Goal: Transaction & Acquisition: Book appointment/travel/reservation

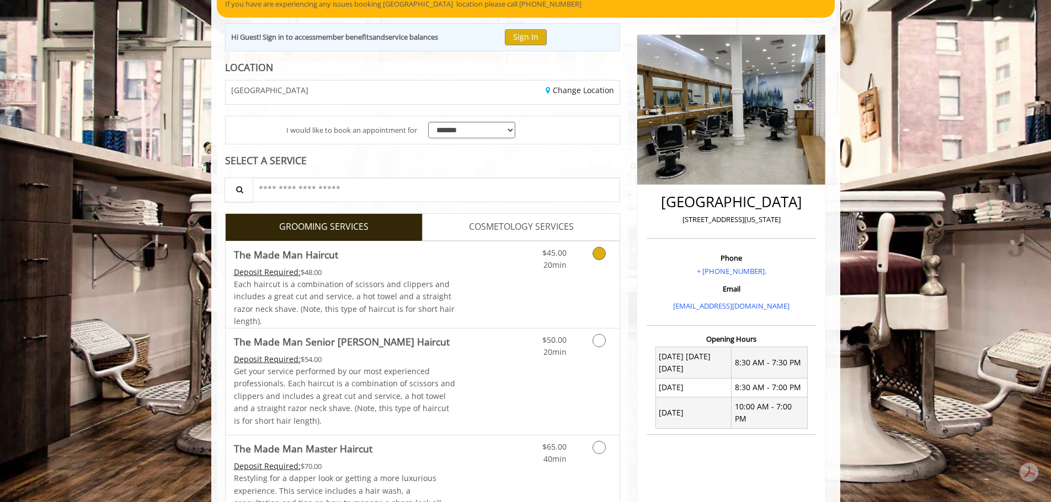
scroll to position [110, 0]
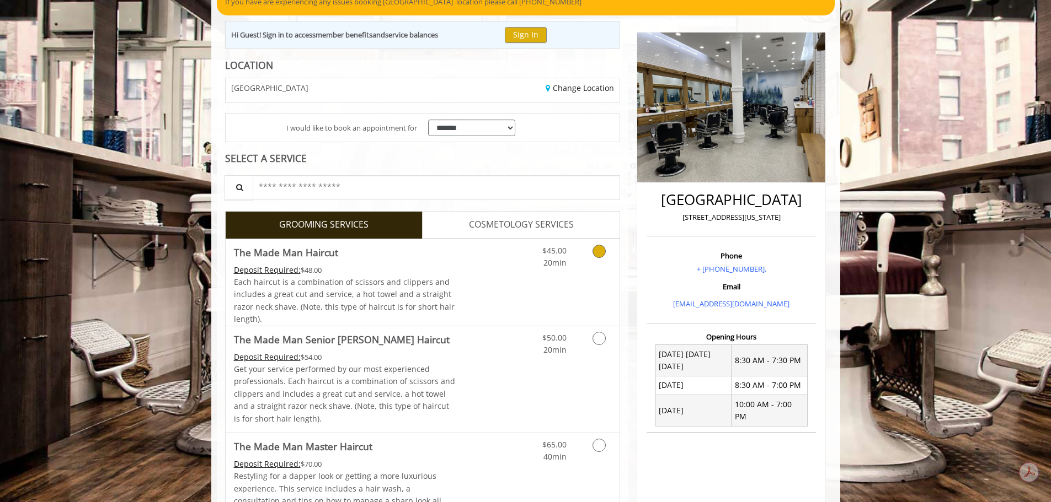
click at [585, 296] on div "$45.00 20min" at bounding box center [570, 282] width 99 height 87
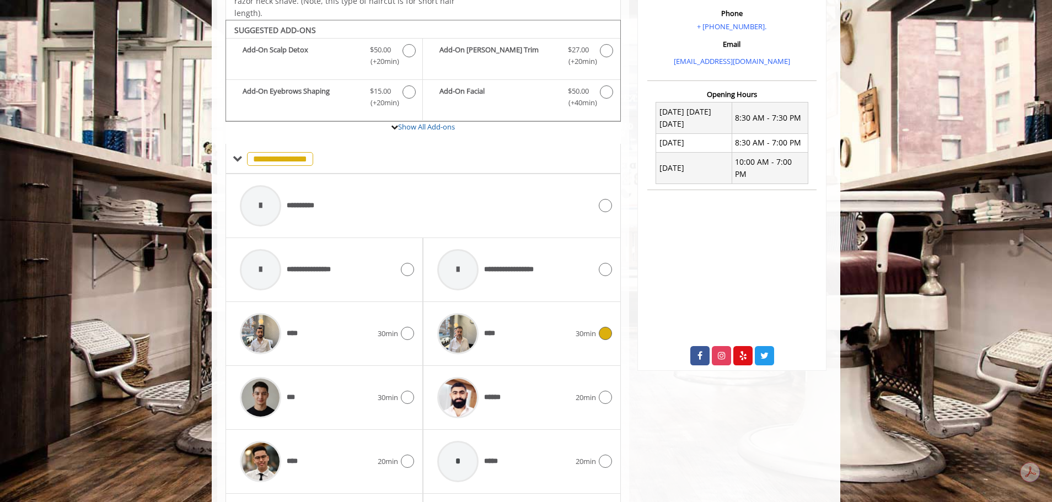
scroll to position [373, 0]
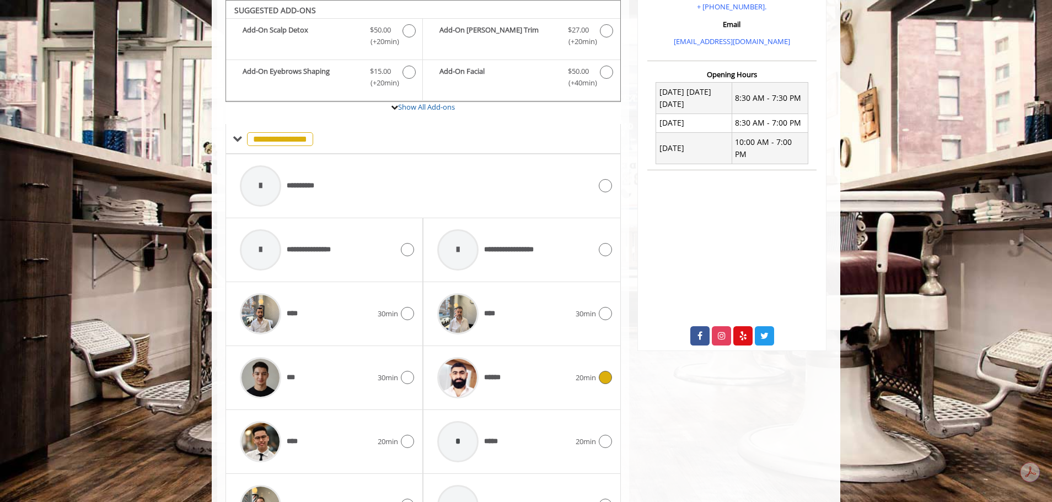
click at [528, 372] on div "******" at bounding box center [503, 378] width 143 height 52
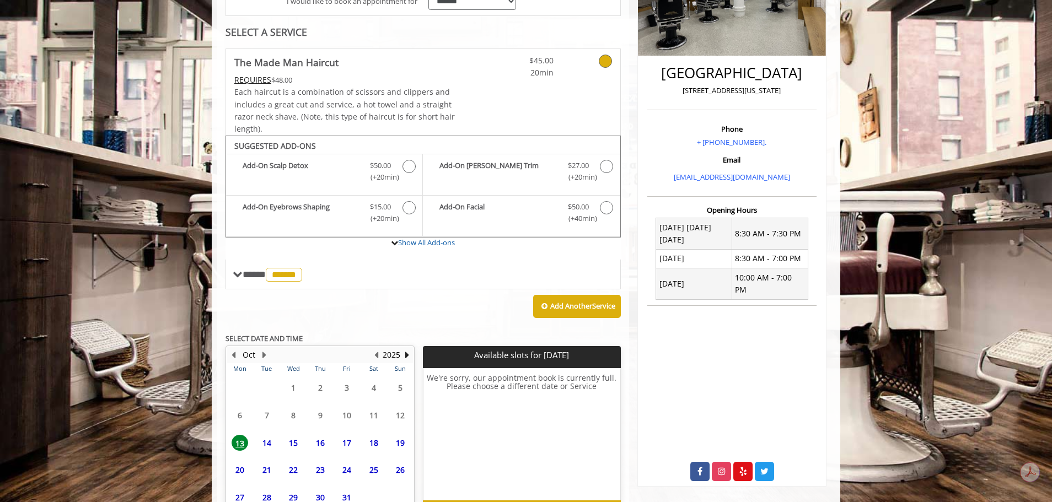
scroll to position [308, 0]
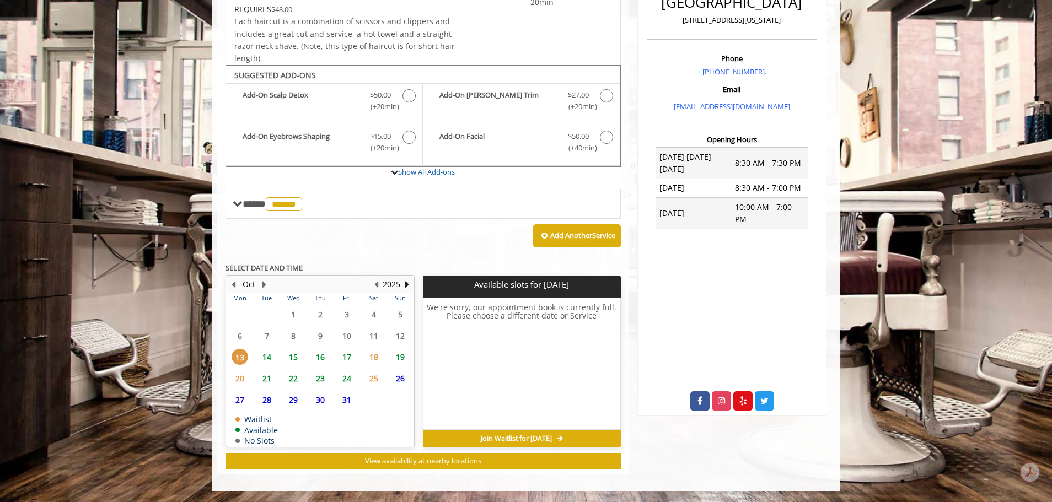
click at [322, 357] on span "16" at bounding box center [320, 357] width 17 height 16
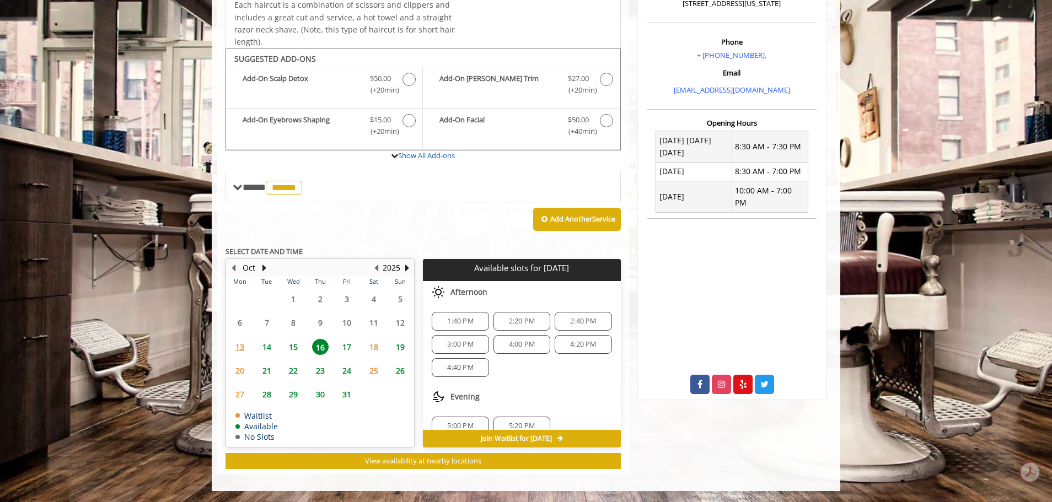
click at [344, 349] on span "17" at bounding box center [347, 347] width 17 height 16
click at [312, 349] on span "16" at bounding box center [320, 347] width 17 height 16
click at [292, 347] on span "15" at bounding box center [293, 347] width 17 height 16
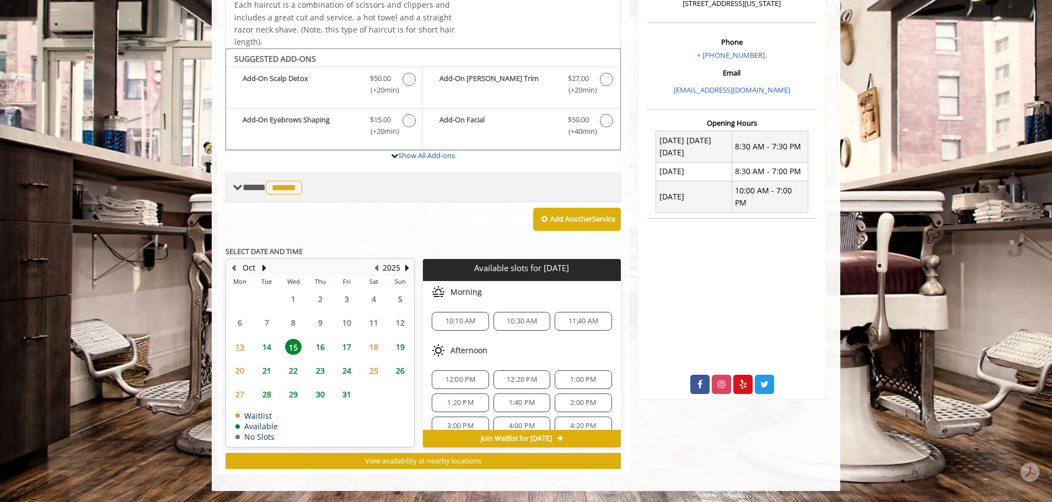
click at [288, 194] on span "******" at bounding box center [284, 188] width 36 height 14
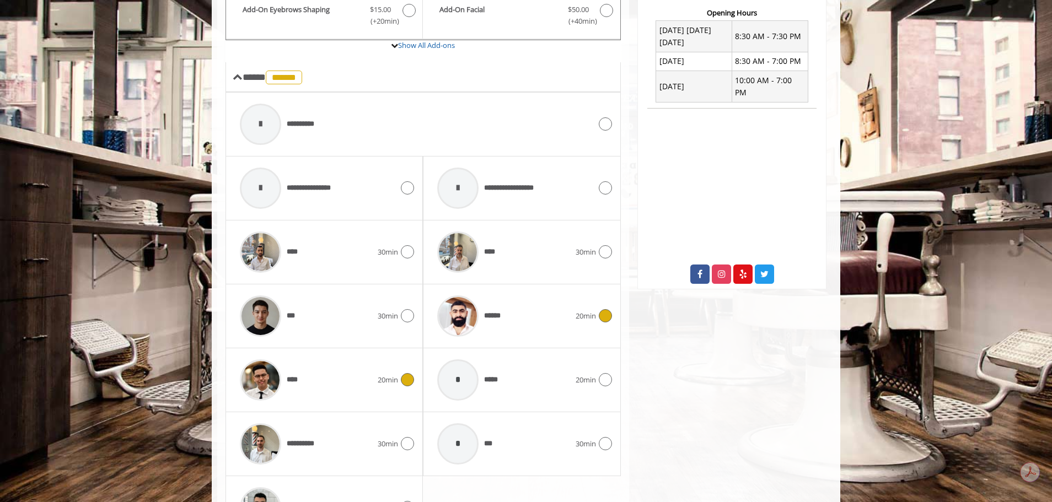
click at [336, 378] on div "****" at bounding box center [305, 380] width 143 height 52
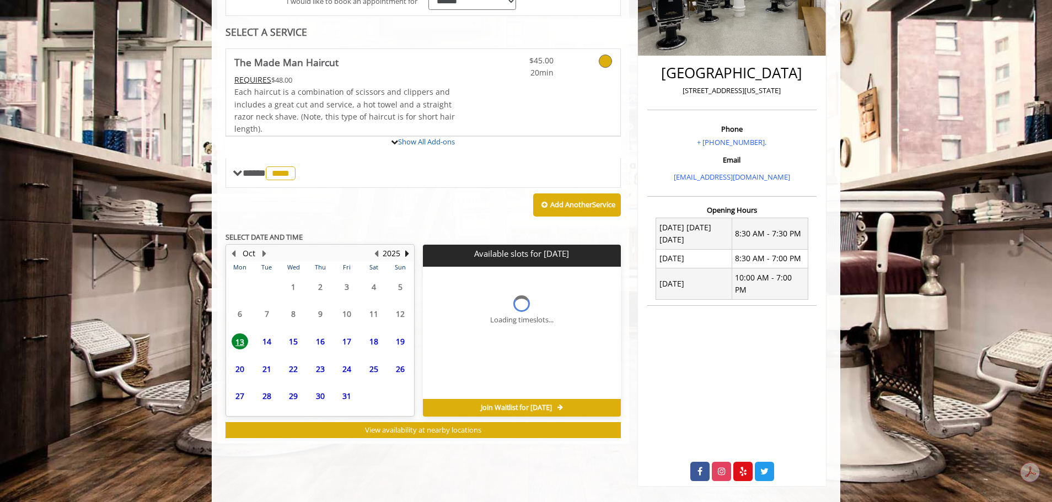
scroll to position [315, 0]
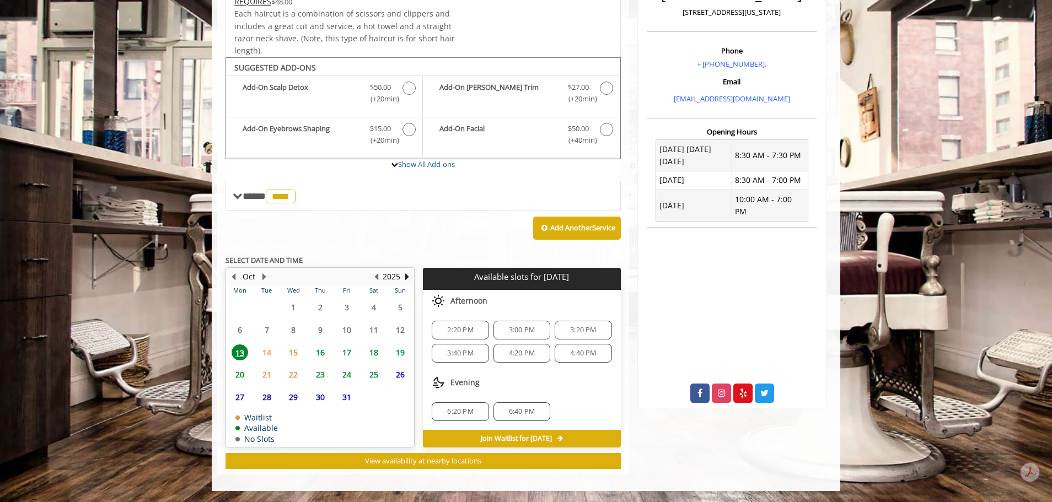
click at [322, 350] on span "16" at bounding box center [320, 353] width 17 height 16
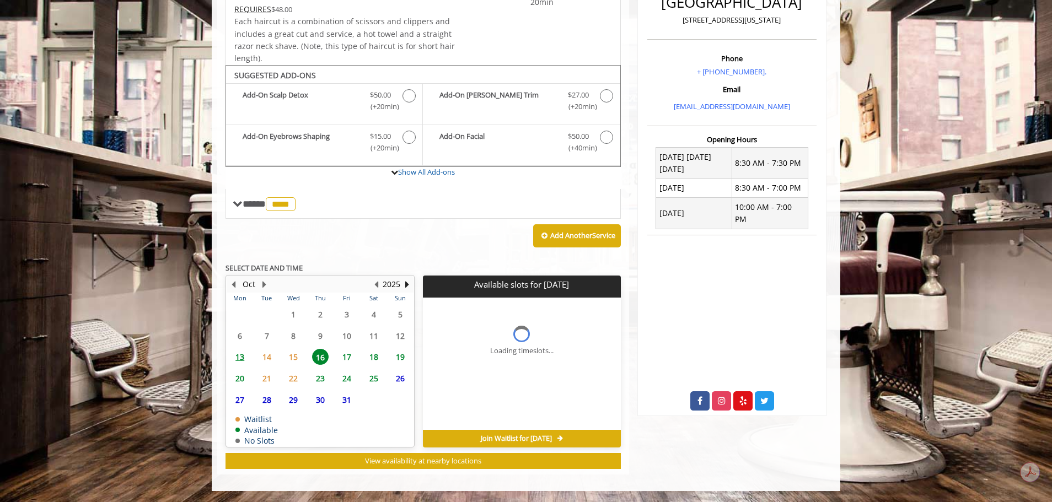
scroll to position [324, 0]
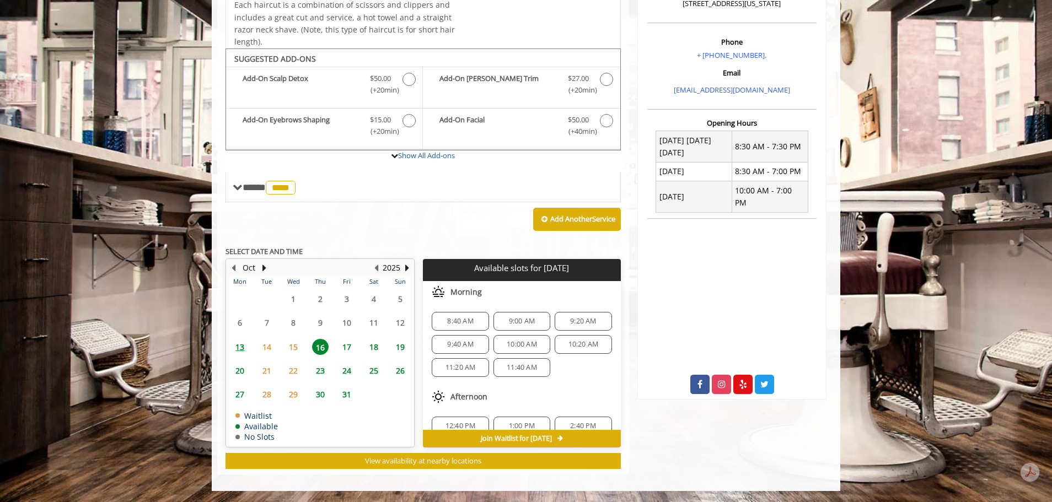
click at [346, 348] on span "17" at bounding box center [347, 347] width 17 height 16
click at [323, 351] on span "16" at bounding box center [320, 347] width 17 height 16
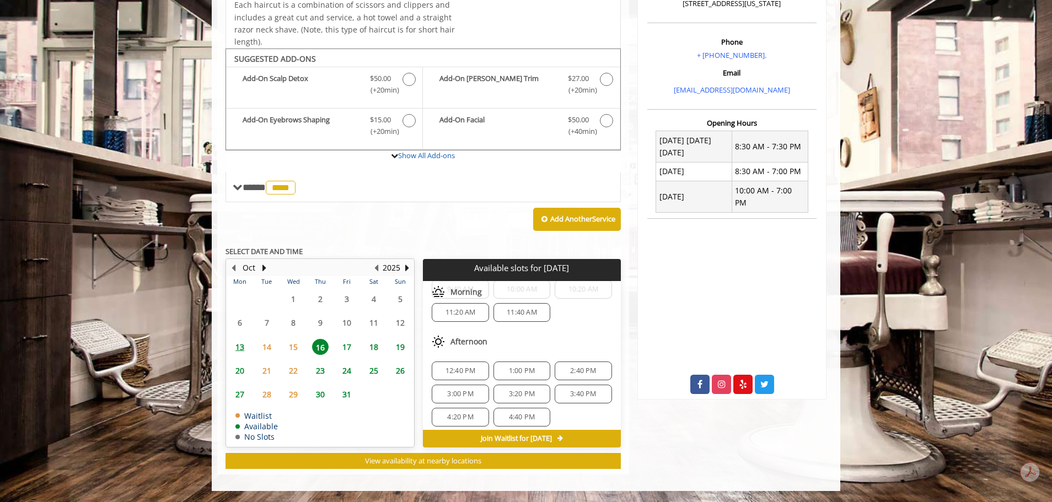
scroll to position [0, 0]
